Goal: Find specific page/section: Find specific page/section

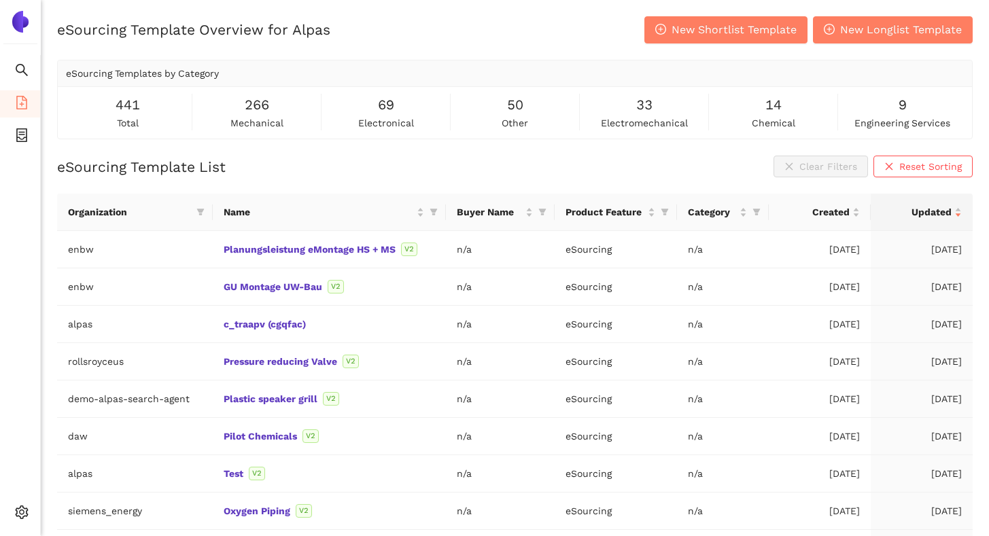
click at [31, 122] on ul "Search eSourcing Templates eSourcing Projects Settings" at bounding box center [20, 295] width 41 height 480
click at [23, 130] on icon "container" at bounding box center [22, 135] width 14 height 14
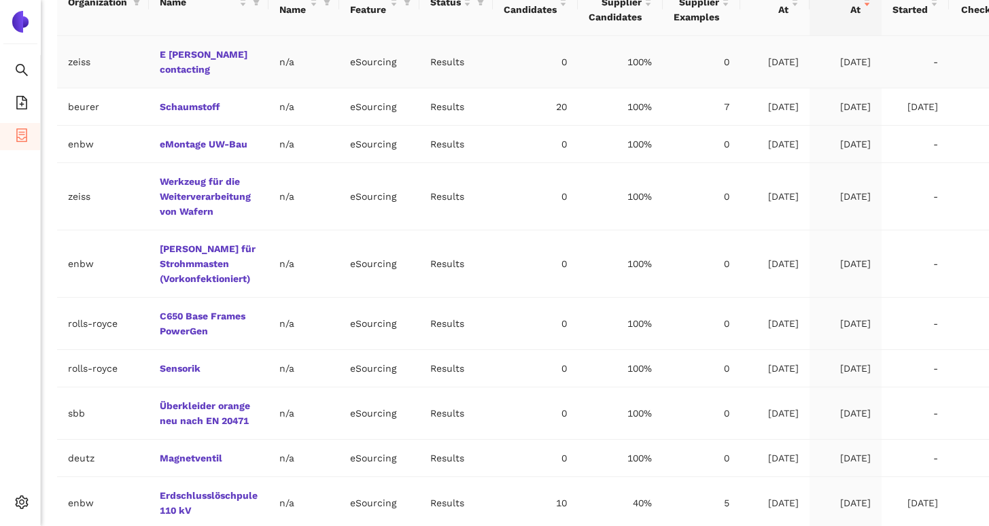
scroll to position [398, 0]
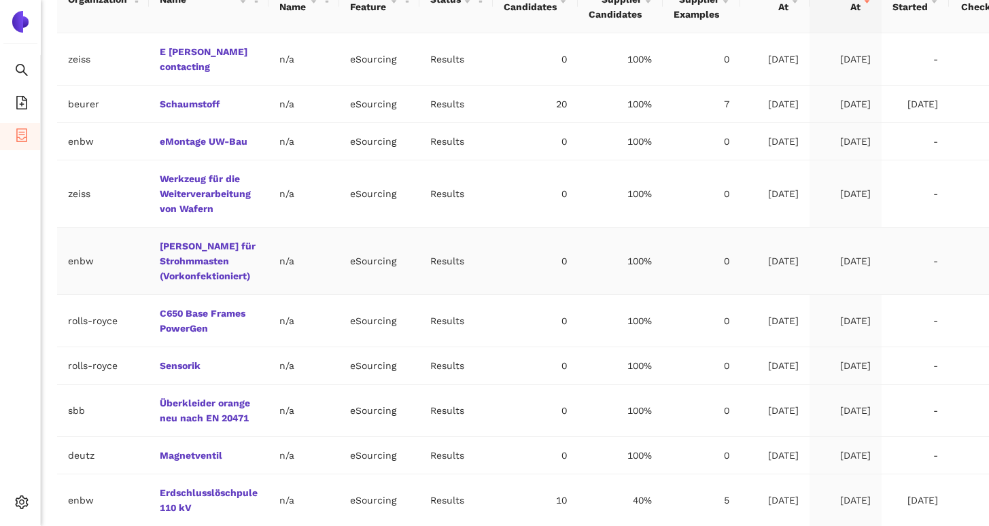
click at [186, 253] on td "[PERSON_NAME] für Strohmmasten (Vorkonfektioniert)" at bounding box center [209, 261] width 120 height 67
click at [0, 0] on link "[PERSON_NAME] für Strohmmasten (Vorkonfektioniert)" at bounding box center [0, 0] width 0 height 0
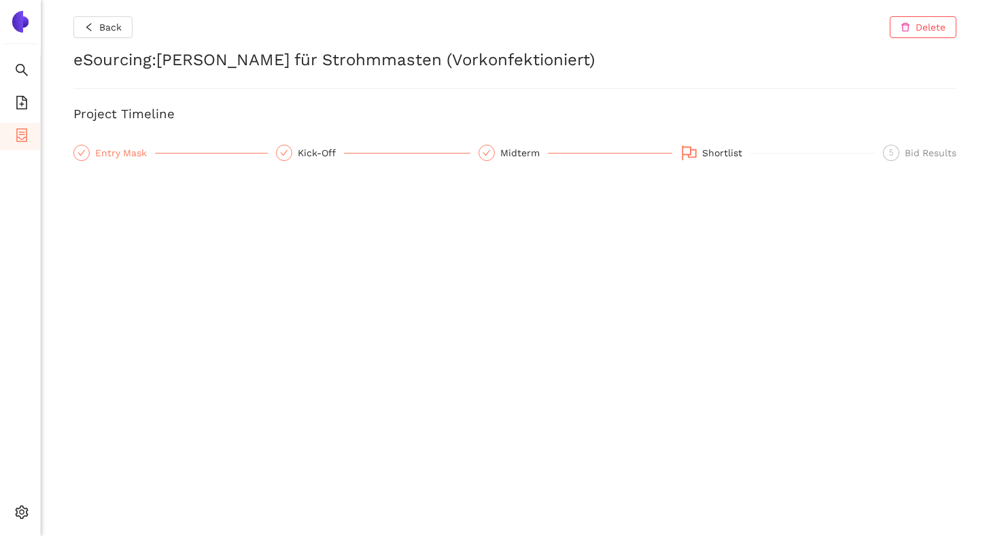
click at [135, 160] on div "Entry Mask" at bounding box center [125, 153] width 60 height 16
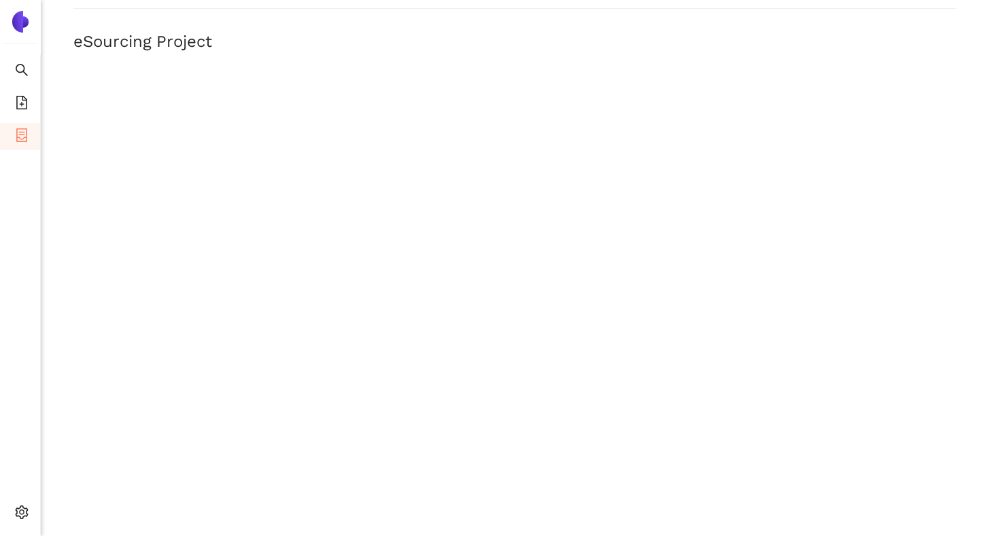
scroll to position [176, 0]
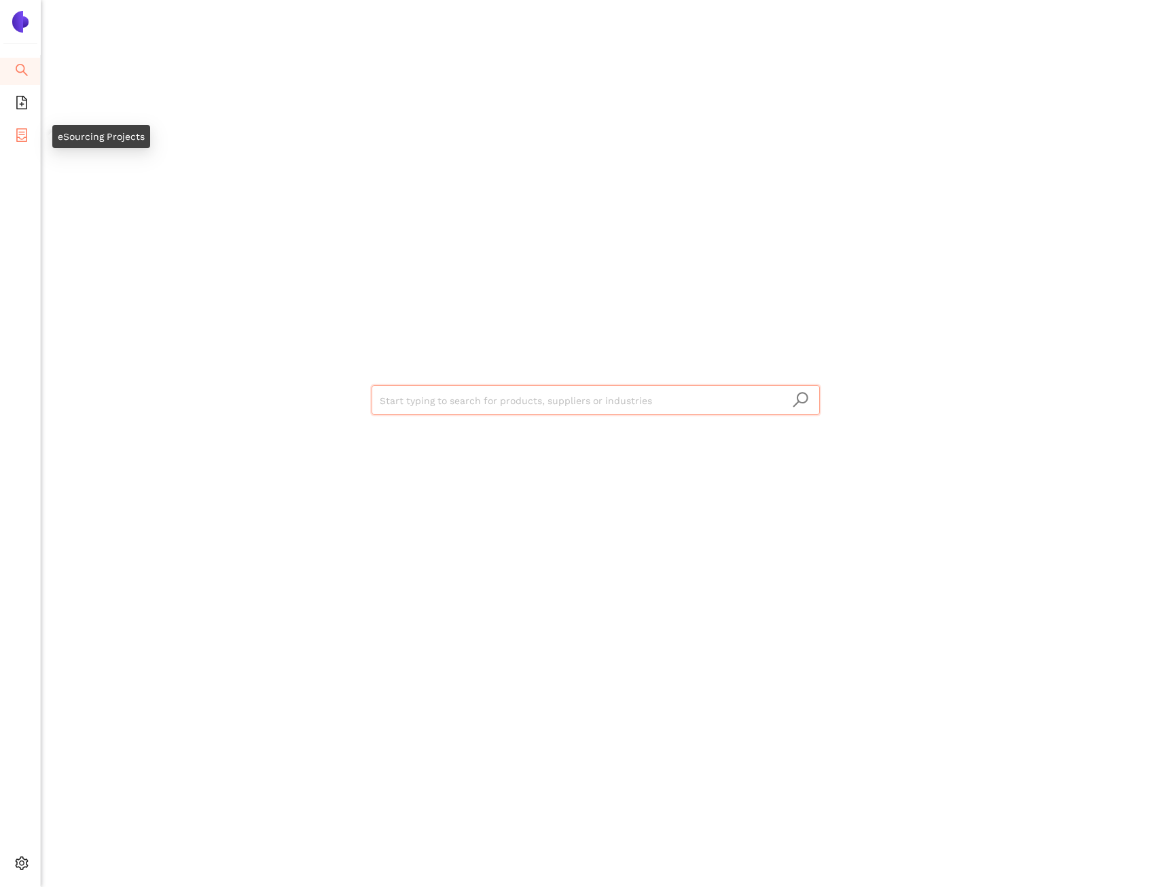
click at [33, 135] on li "eSourcing Projects" at bounding box center [20, 136] width 40 height 27
